Goal: Task Accomplishment & Management: Use online tool/utility

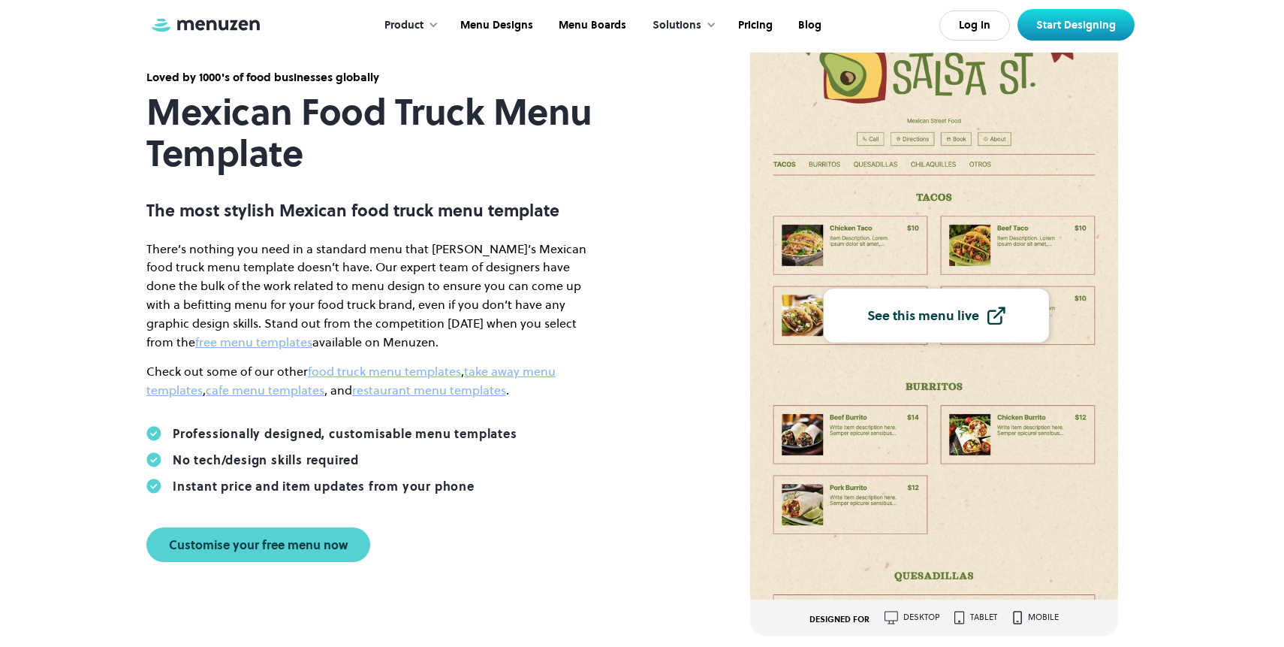
scroll to position [276, 0]
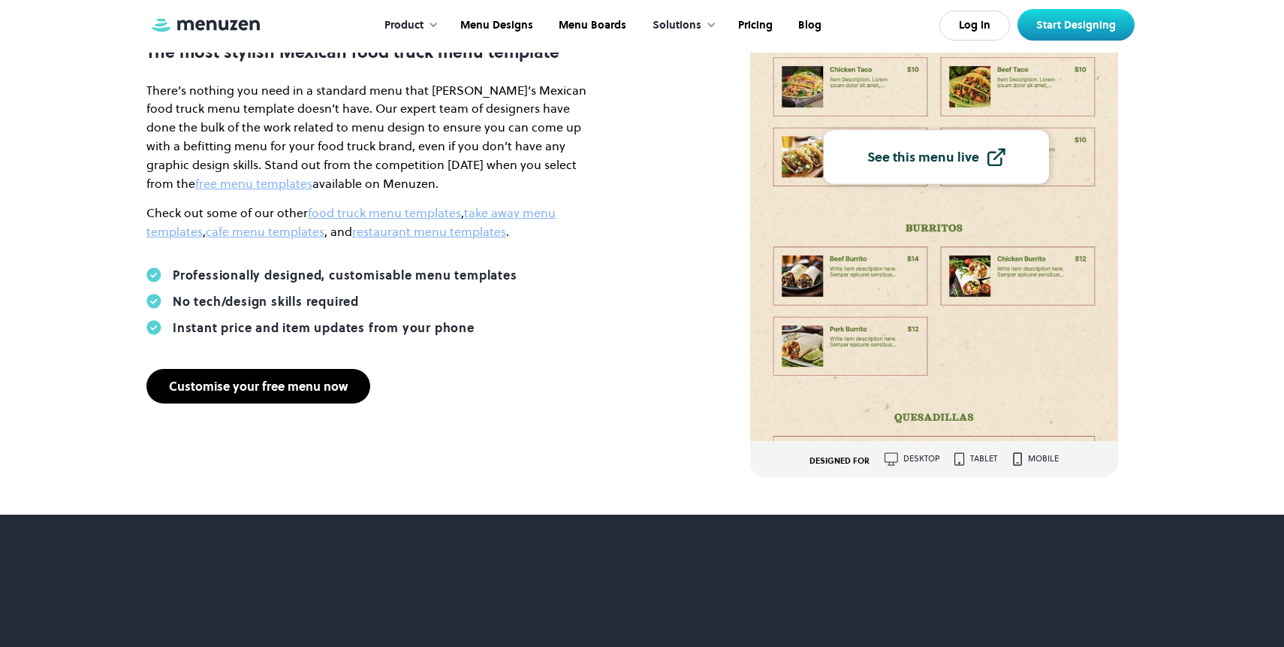
click at [267, 388] on div "Customise your free menu now" at bounding box center [258, 386] width 179 height 12
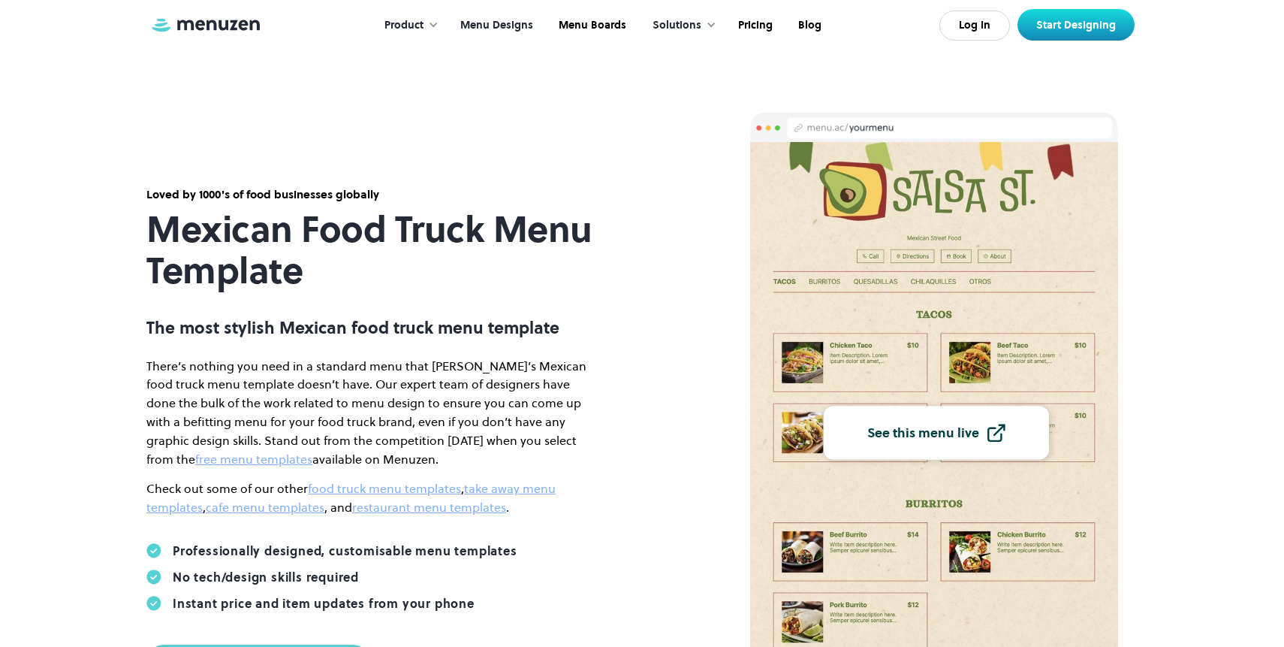
click at [495, 29] on link "Menu Designs" at bounding box center [495, 25] width 98 height 47
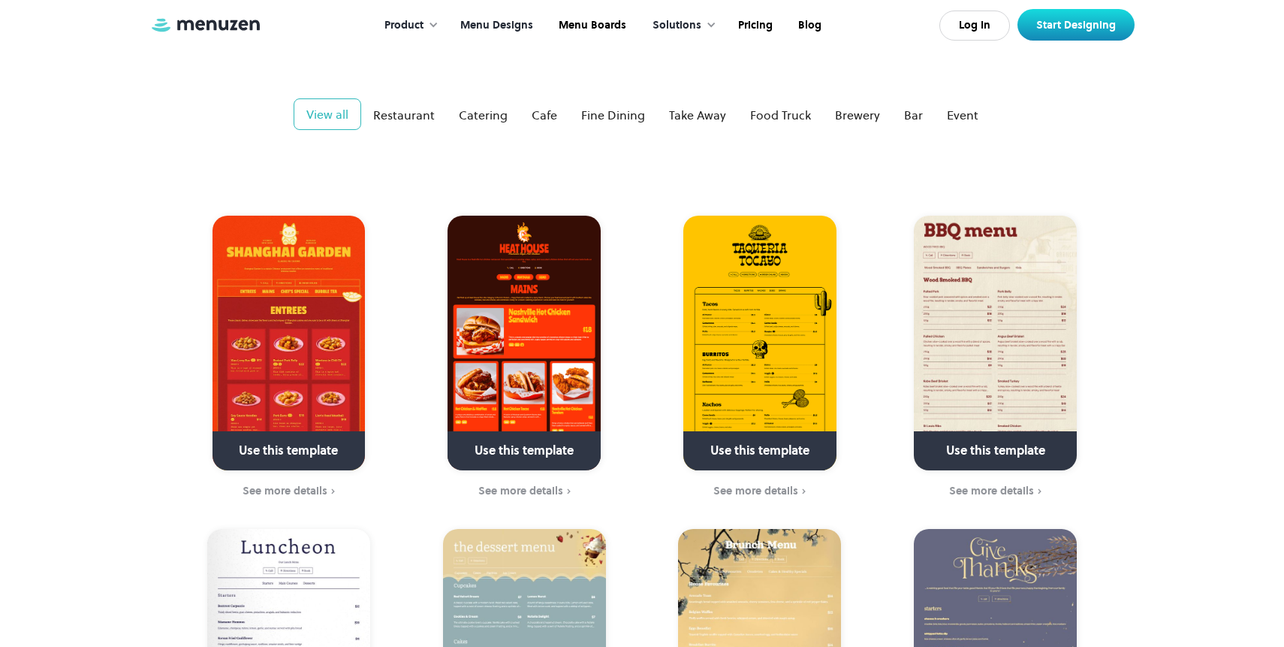
scroll to position [228, 0]
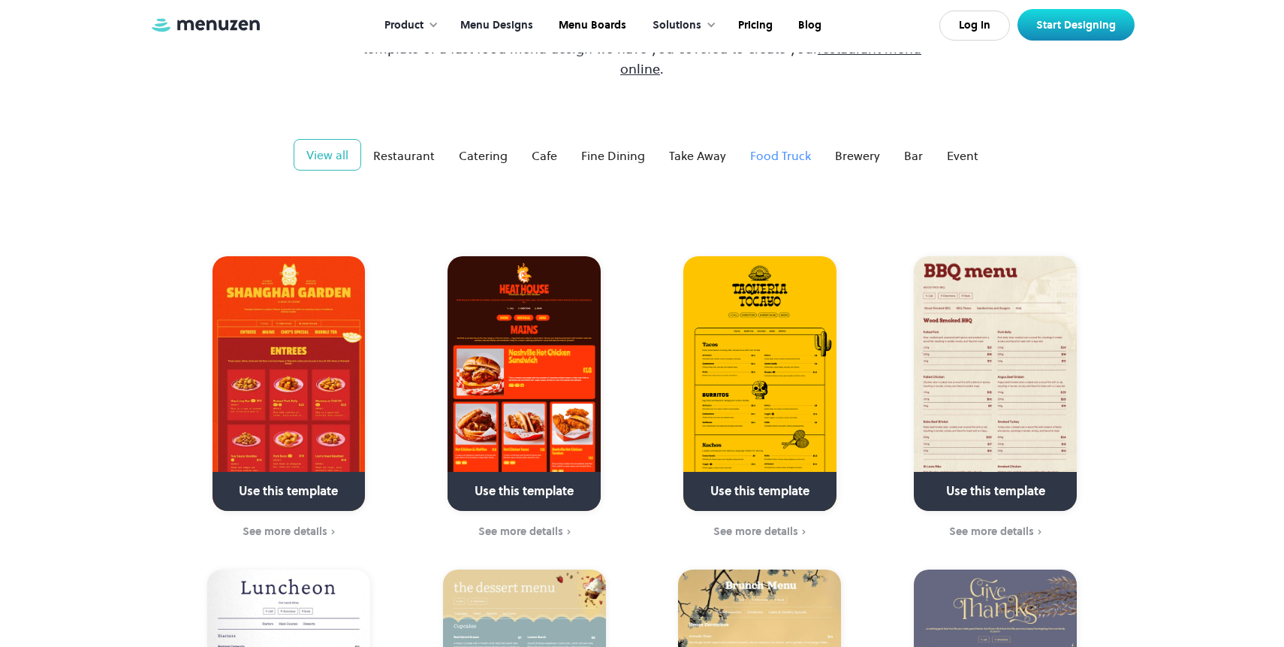
click at [780, 146] on div "Food Truck" at bounding box center [780, 155] width 61 height 18
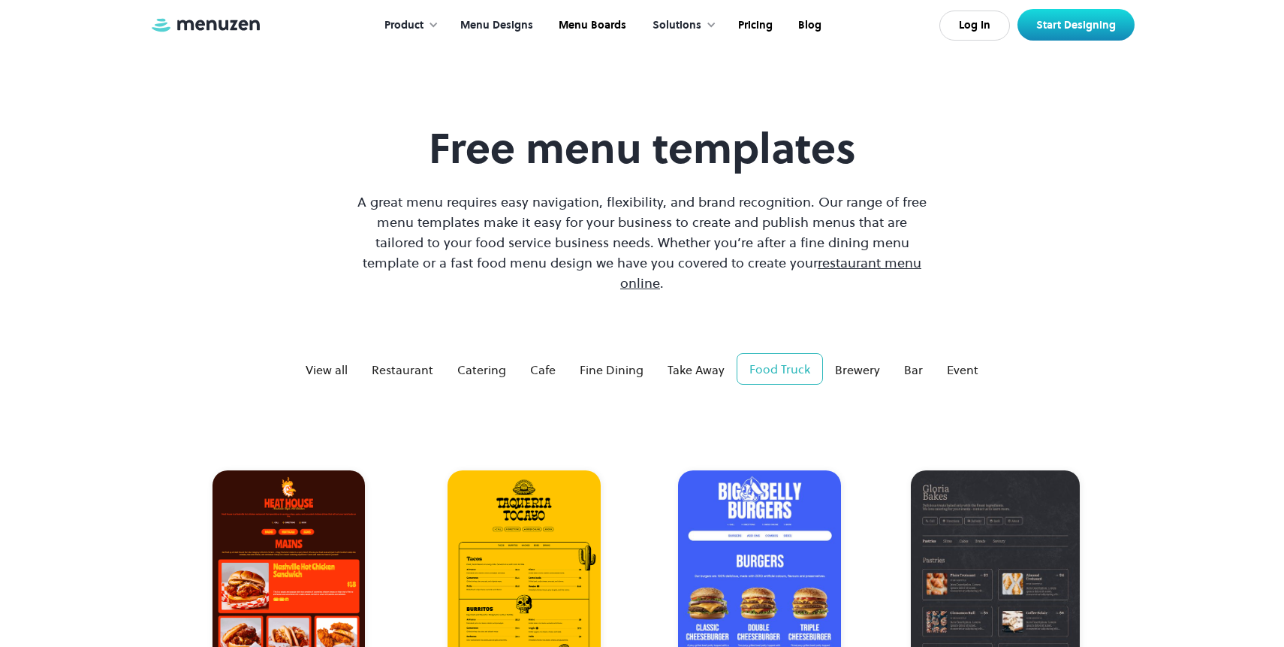
scroll to position [0, 0]
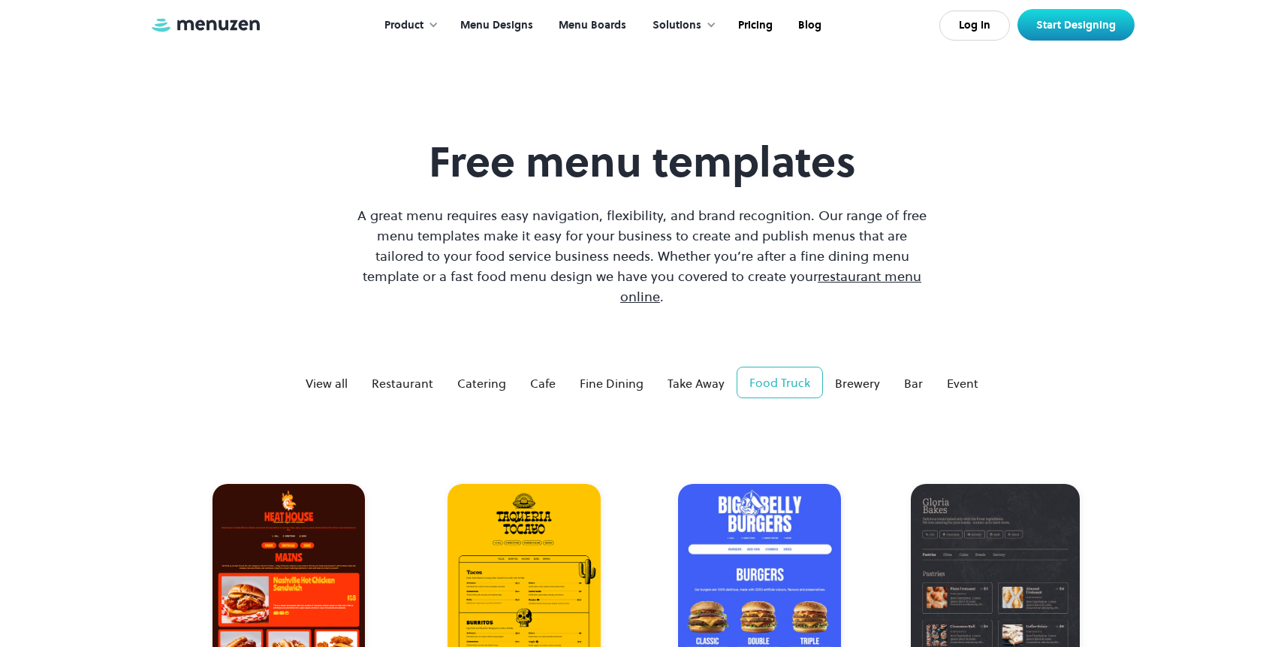
click at [584, 17] on link "Menu Boards" at bounding box center [590, 25] width 93 height 47
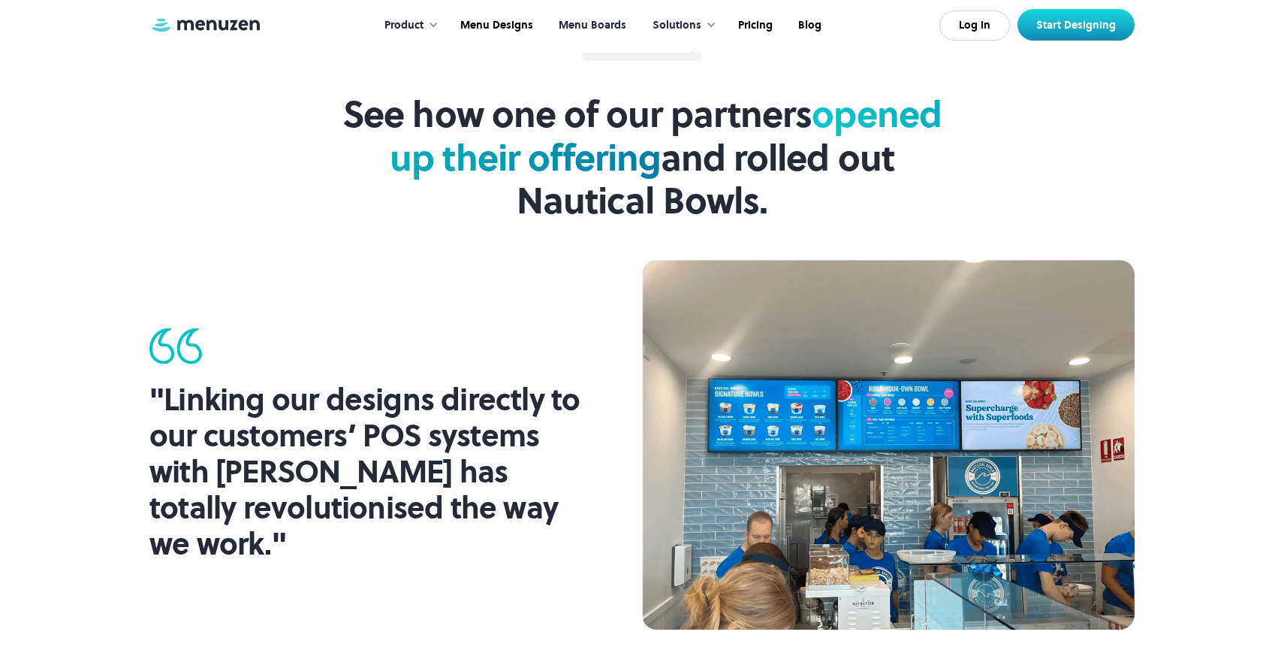
scroll to position [279, 0]
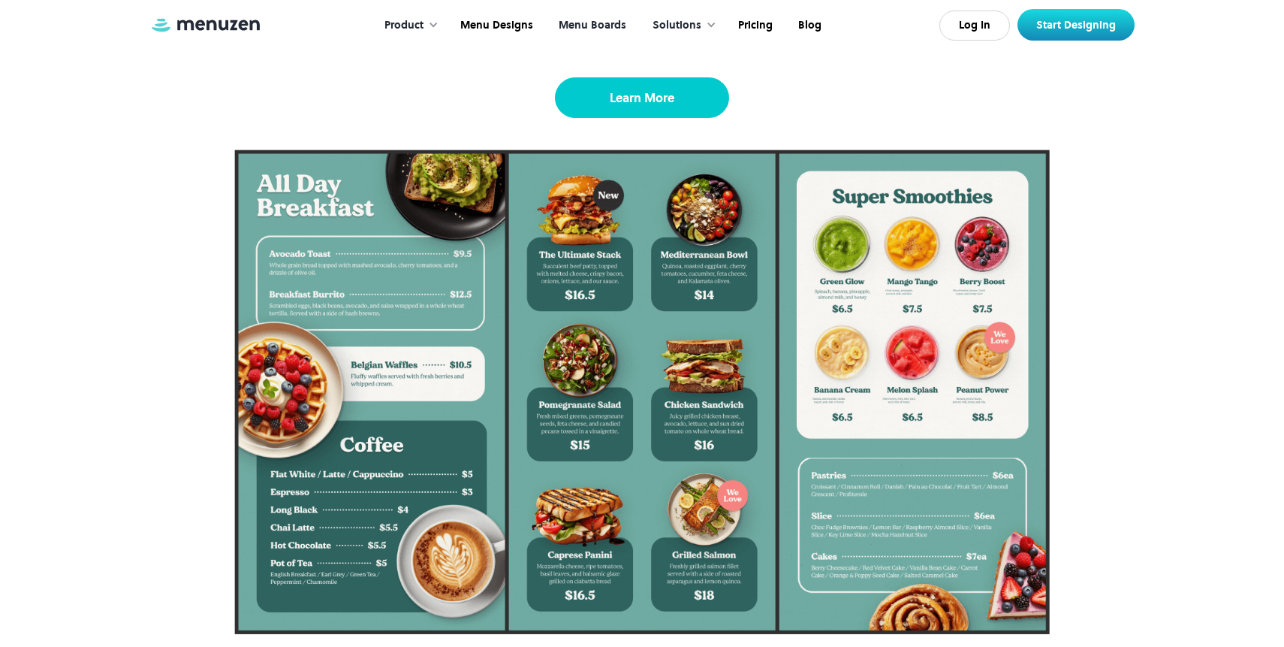
click at [698, 92] on link "Learn More" at bounding box center [642, 97] width 174 height 41
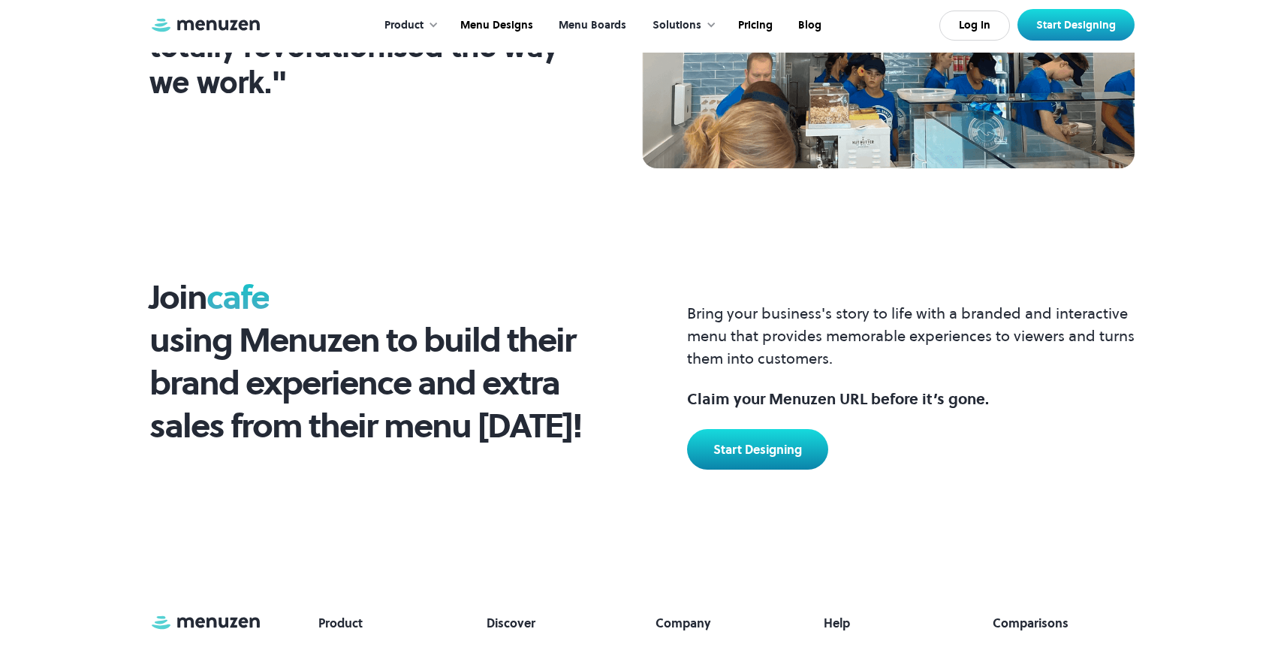
scroll to position [1756, 0]
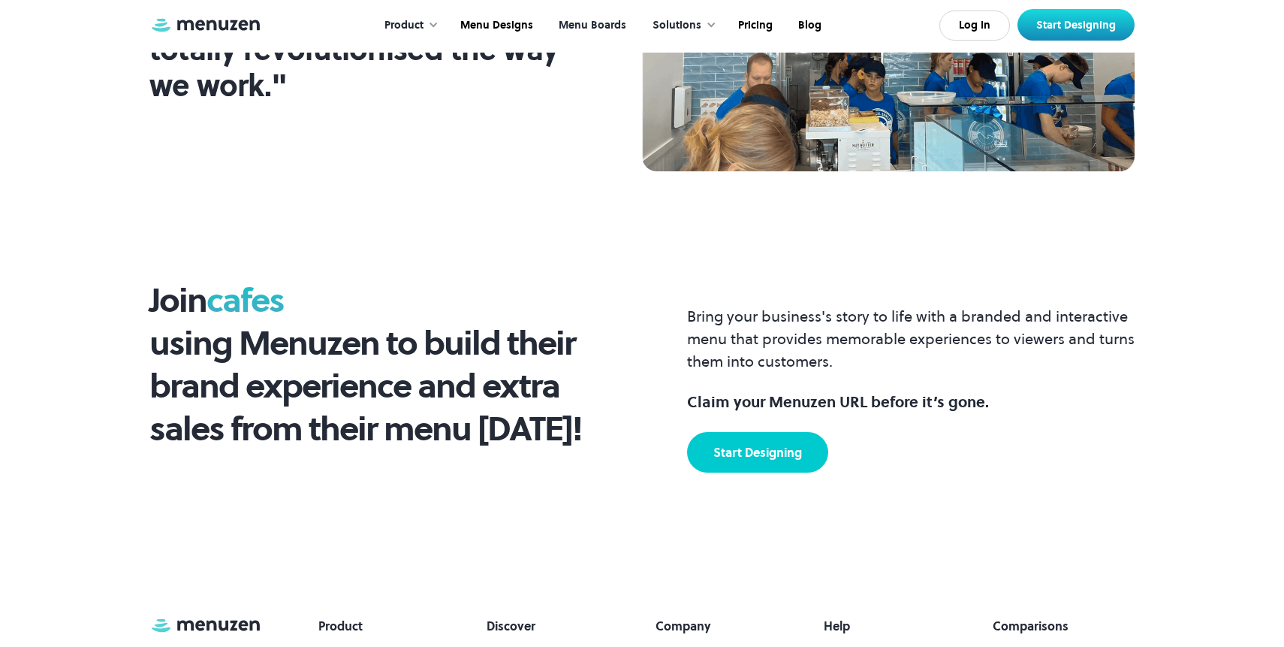
click at [773, 461] on link "Start Designing" at bounding box center [757, 452] width 141 height 41
